Goal: Information Seeking & Learning: Learn about a topic

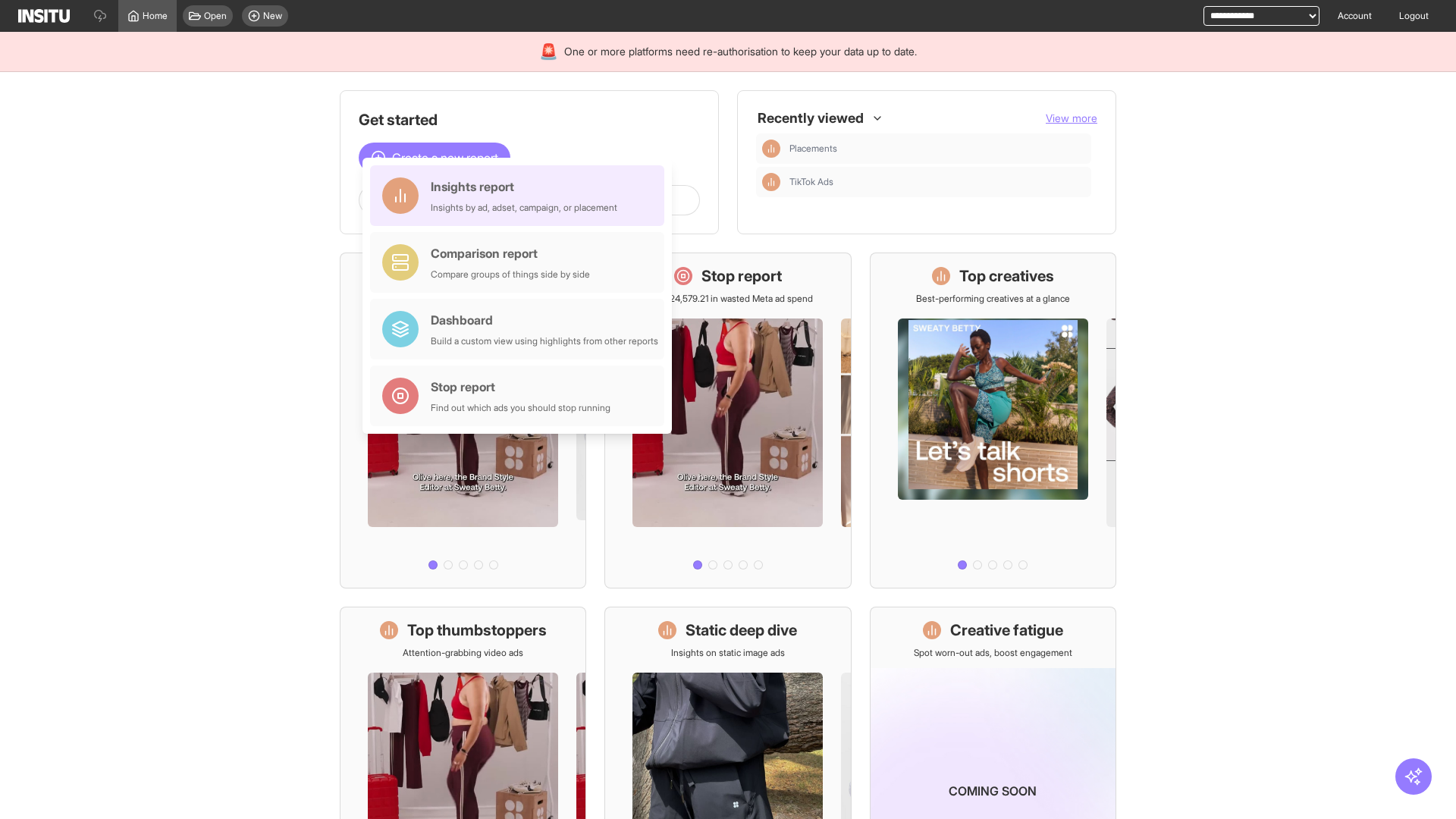
click at [521, 195] on div "Insights report Insights by ad, adset, campaign, or placement" at bounding box center [524, 195] width 187 height 37
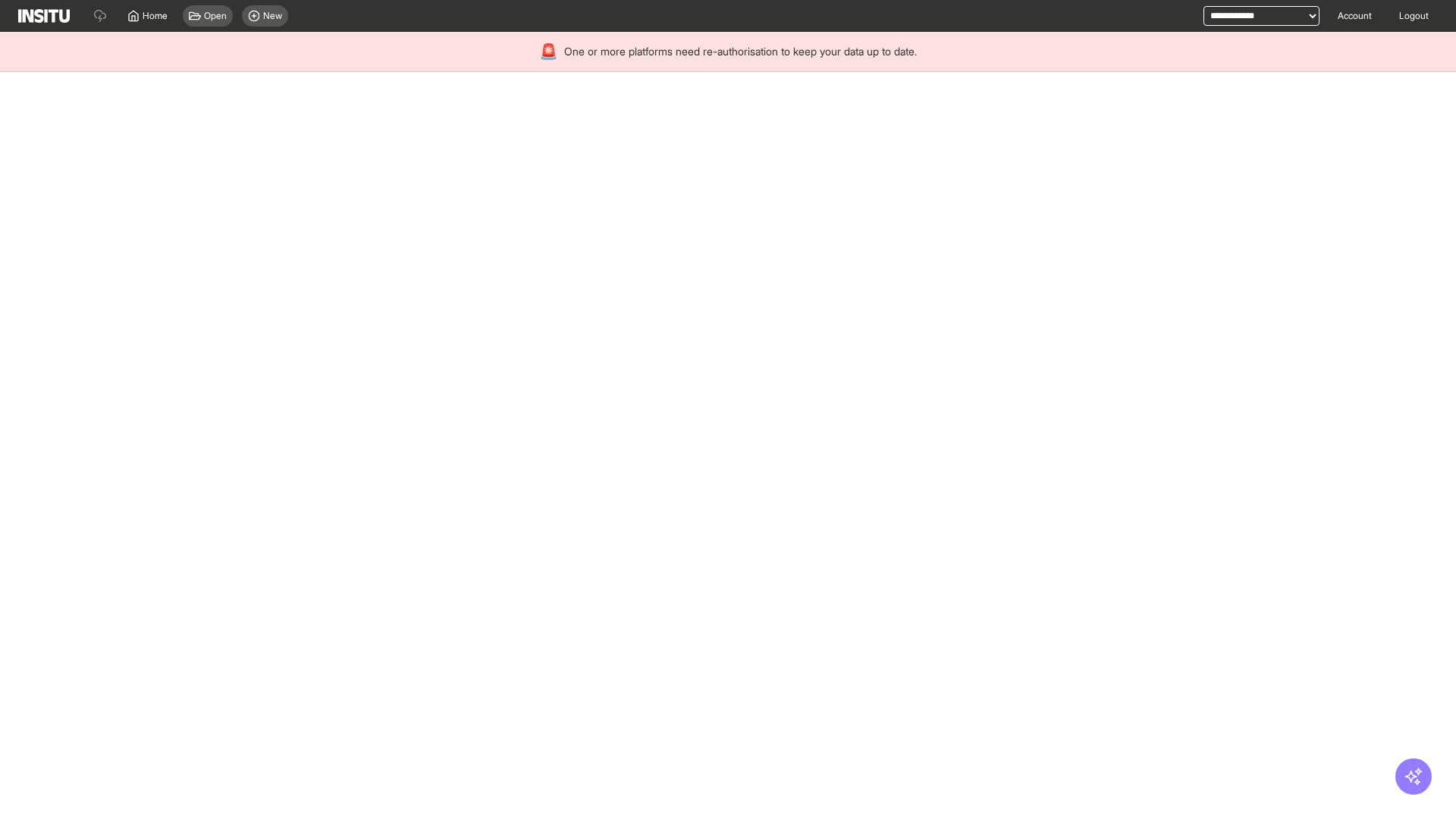
select select "**"
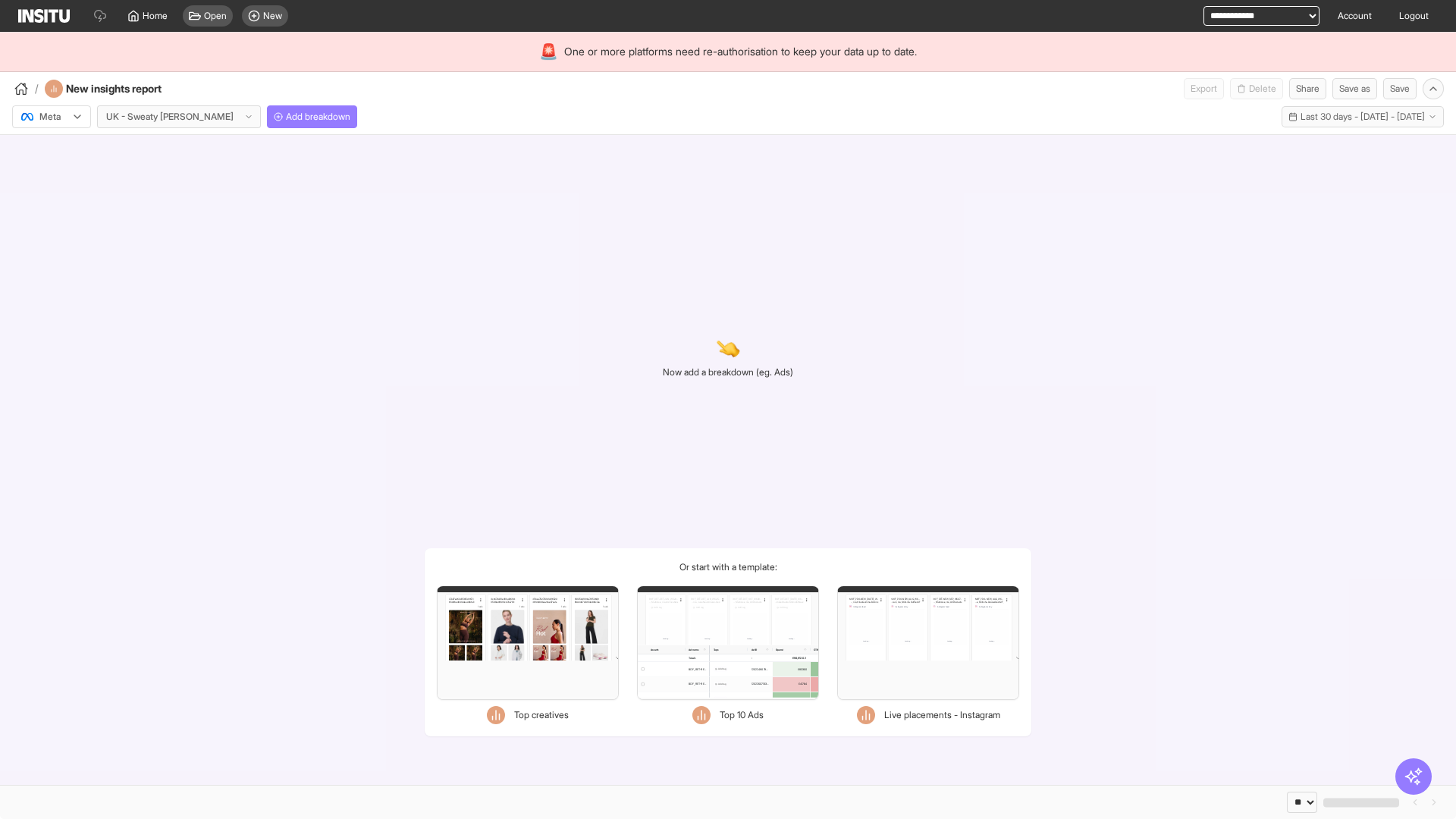
click at [52, 116] on div at bounding box center [41, 117] width 42 height 15
click at [51, 150] on span "Meta" at bounding box center [50, 150] width 20 height 14
click at [285, 116] on span "Add breakdown" at bounding box center [318, 116] width 65 height 12
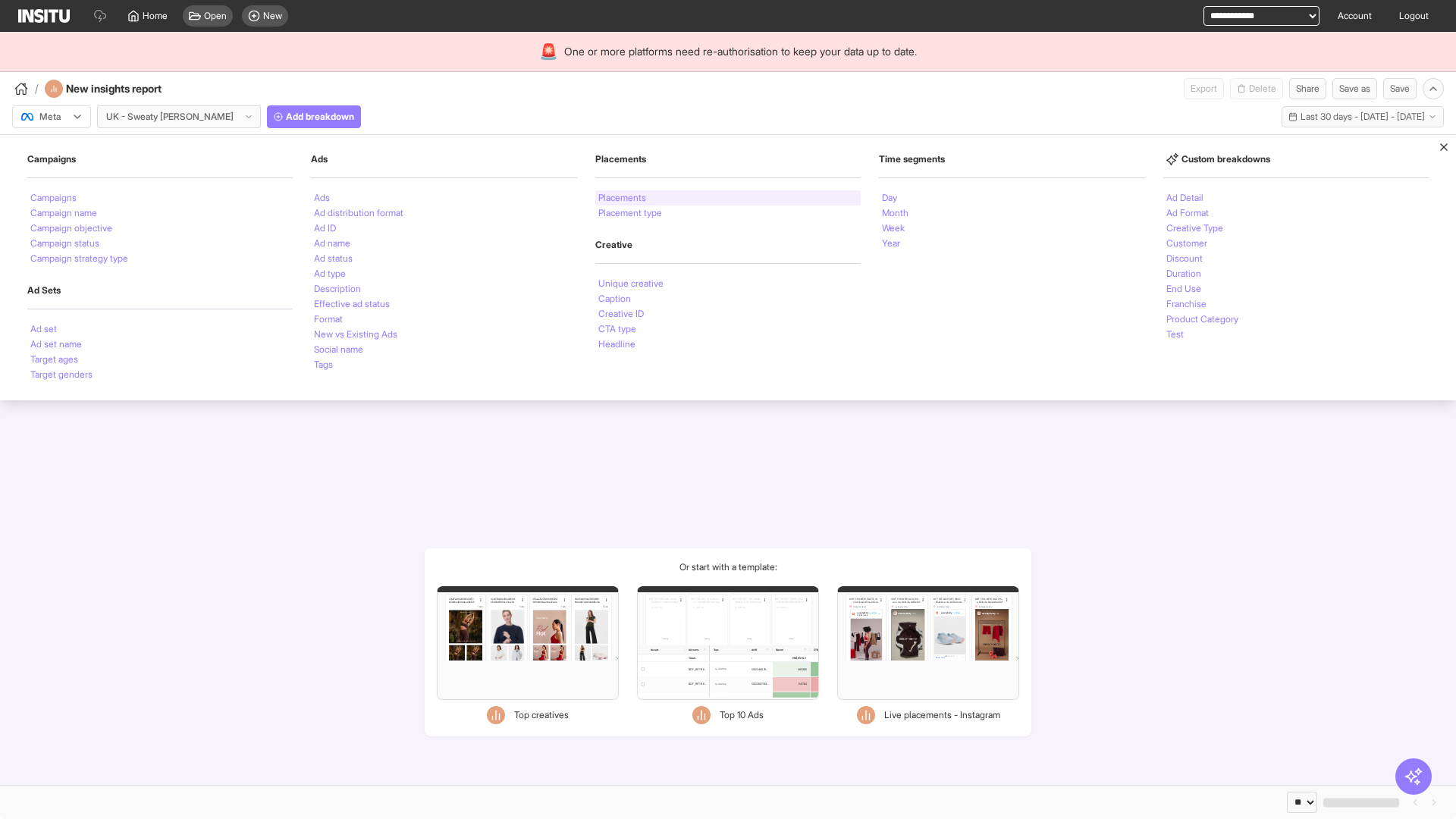
click at [623, 198] on li "Placements" at bounding box center [622, 198] width 48 height 9
